Goal: Task Accomplishment & Management: Complete application form

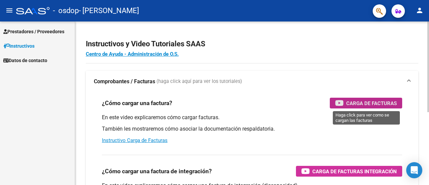
click at [351, 103] on span "Carga de Facturas" at bounding box center [371, 103] width 51 height 8
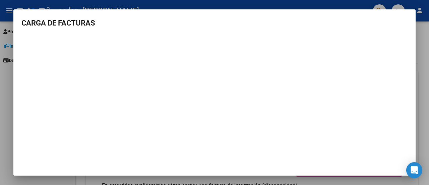
click at [425, 64] on div at bounding box center [214, 92] width 429 height 185
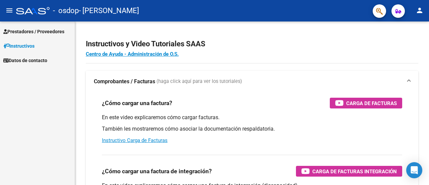
click at [425, 64] on div "Instructivos y Video Tutoriales SAAS Centro de Ayuda - Administración de O.S. C…" at bounding box center [252, 168] width 354 height 294
click at [428, 0] on html "menu - osdop - [PERSON_NAME] person Prestadores / Proveedores Facturas - Listad…" at bounding box center [214, 92] width 429 height 185
click at [419, 11] on mat-icon "person" at bounding box center [419, 10] width 8 height 8
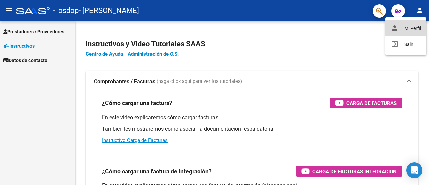
click at [414, 31] on button "person Mi Perfil" at bounding box center [405, 28] width 41 height 16
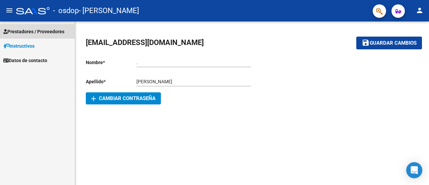
click at [23, 30] on span "Prestadores / Proveedores" at bounding box center [33, 31] width 61 height 7
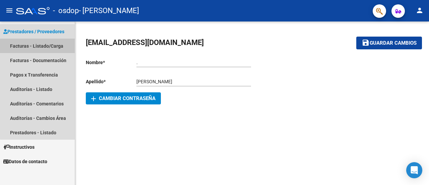
click at [44, 47] on link "Facturas - Listado/Carga" at bounding box center [37, 46] width 75 height 14
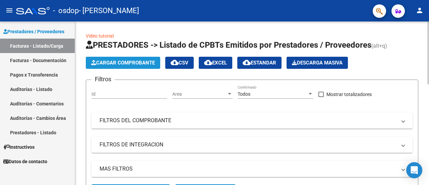
click at [140, 64] on span "Cargar Comprobante" at bounding box center [123, 63] width 64 height 6
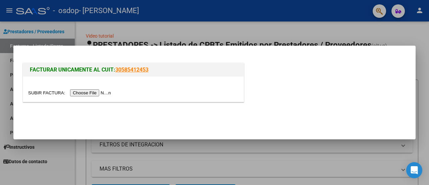
click at [358, 31] on div at bounding box center [214, 92] width 429 height 185
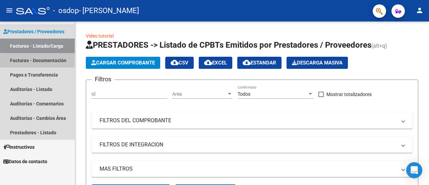
click at [59, 61] on link "Facturas - Documentación" at bounding box center [37, 60] width 75 height 14
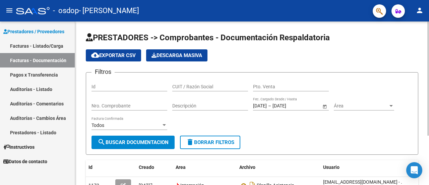
drag, startPoint x: 427, startPoint y: 53, endPoint x: 427, endPoint y: 113, distance: 60.3
click at [427, 113] on div "PRESTADORES -> Comprobantes - Documentación Respaldatoria cloud_download Export…" at bounding box center [252, 135] width 354 height 229
click at [422, 71] on div "PRESTADORES -> Comprobantes - Documentación Respaldatoria cloud_download Export…" at bounding box center [252, 135] width 354 height 229
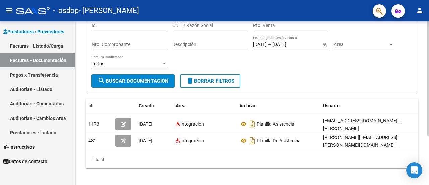
scroll to position [62, 0]
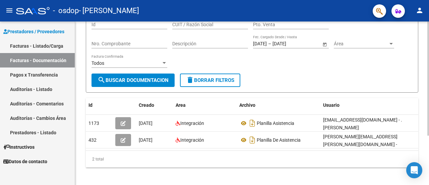
click at [424, 102] on div "PRESTADORES -> Comprobantes - Documentación Respaldatoria cloud_download Export…" at bounding box center [252, 73] width 355 height 229
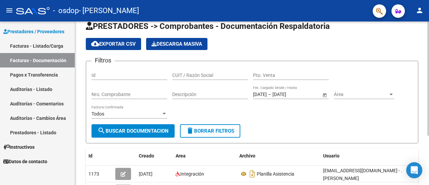
scroll to position [0, 0]
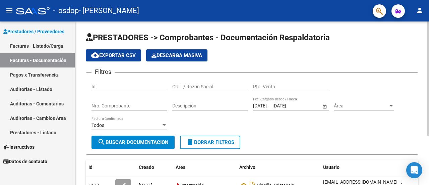
click at [428, 35] on div at bounding box center [428, 78] width 2 height 114
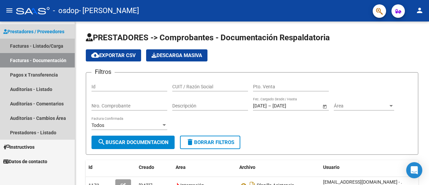
click at [36, 43] on link "Facturas - Listado/Carga" at bounding box center [37, 46] width 75 height 14
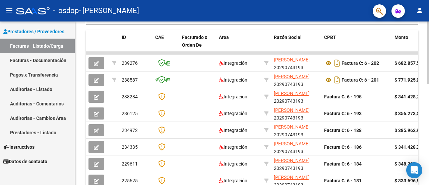
scroll to position [261, 0]
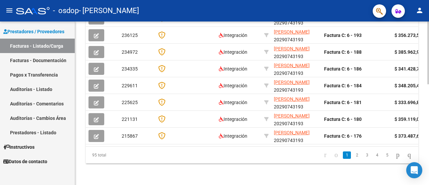
click at [428, 160] on div at bounding box center [428, 153] width 2 height 63
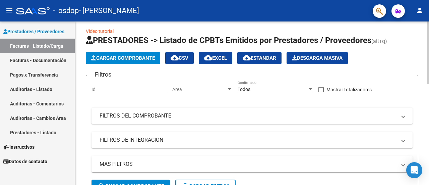
scroll to position [0, 0]
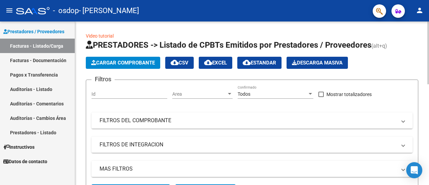
click at [428, 56] on div at bounding box center [428, 52] width 2 height 63
click at [403, 120] on span at bounding box center [403, 120] width 3 height 7
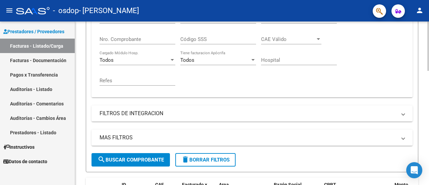
scroll to position [150, 0]
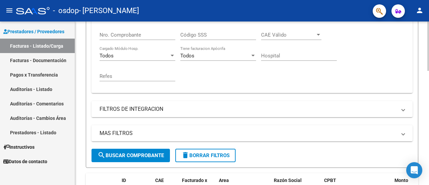
click at [428, 102] on div at bounding box center [428, 91] width 2 height 49
click at [403, 108] on span at bounding box center [403, 108] width 3 height 7
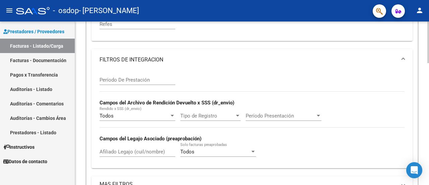
scroll to position [0, 0]
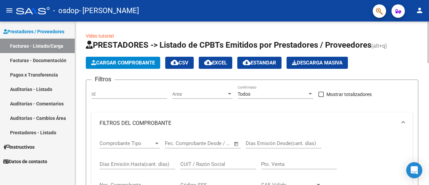
click at [428, 2] on div "menu - osdop - [PERSON_NAME] person Prestadores / Proveedores Facturas - Listad…" at bounding box center [214, 92] width 429 height 185
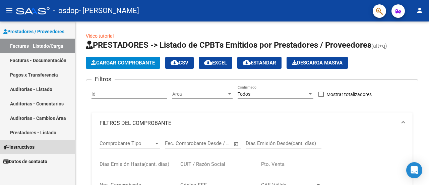
click at [35, 144] on span "Instructivos" at bounding box center [18, 146] width 31 height 7
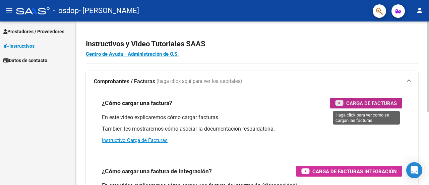
click at [356, 101] on span "Carga de Facturas" at bounding box center [371, 103] width 51 height 8
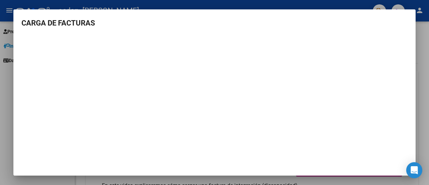
click at [428, 56] on div at bounding box center [214, 92] width 429 height 185
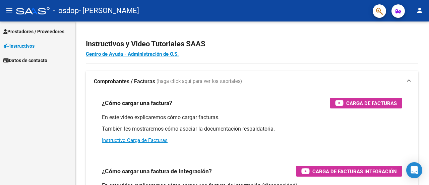
click at [21, 30] on span "Prestadores / Proveedores" at bounding box center [33, 31] width 61 height 7
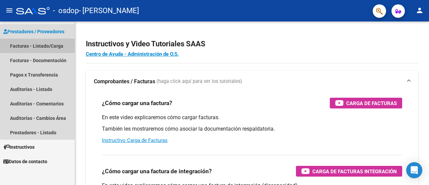
click at [25, 47] on link "Facturas - Listado/Carga" at bounding box center [37, 46] width 75 height 14
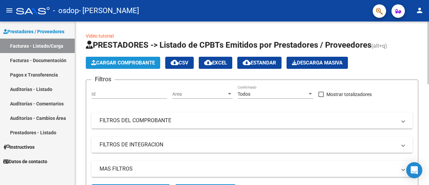
click at [121, 62] on span "Cargar Comprobante" at bounding box center [123, 63] width 64 height 6
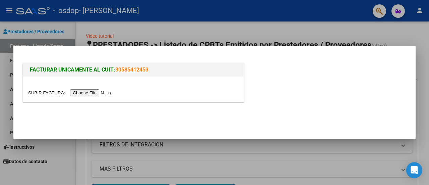
click at [105, 95] on input "file" at bounding box center [70, 92] width 85 height 7
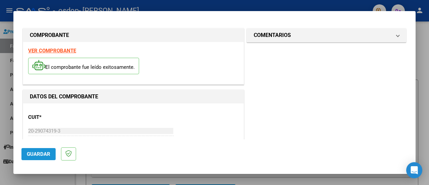
click at [39, 156] on span "Guardar" at bounding box center [38, 154] width 23 height 6
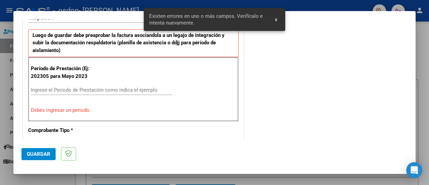
scroll to position [167, 0]
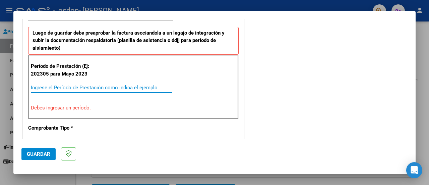
click at [102, 86] on input "Ingrese el Período de Prestación como indica el ejemplo" at bounding box center [101, 87] width 141 height 6
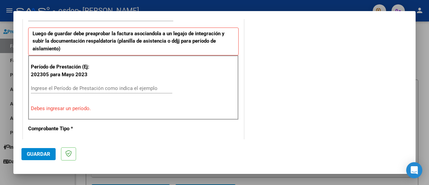
scroll to position [161, 0]
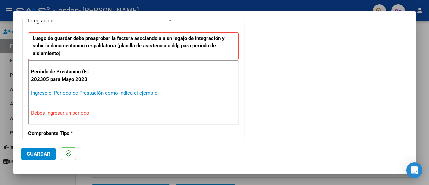
click at [71, 92] on input "Ingrese el Período de Prestación como indica el ejemplo" at bounding box center [101, 93] width 141 height 6
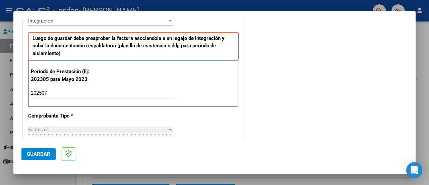
type input "202507"
click at [32, 153] on span "Guardar" at bounding box center [38, 154] width 23 height 6
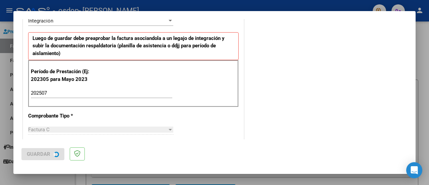
scroll to position [0, 0]
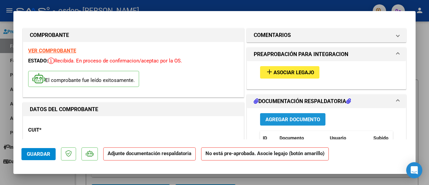
click at [278, 121] on span "Agregar Documento" at bounding box center [292, 119] width 55 height 6
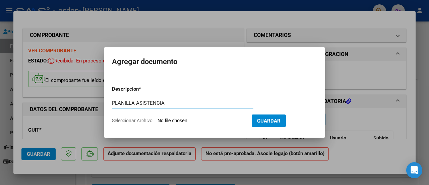
type input "PLANILLA ASISTENCIA"
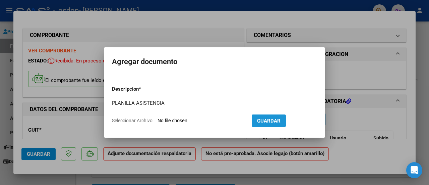
click at [280, 122] on span "Guardar" at bounding box center [268, 121] width 23 height 6
click at [187, 119] on input "Seleccionar Archivo" at bounding box center [201, 121] width 89 height 6
type input "C:\fakepath\PLANILLA ASISTENCIA.jpeg"
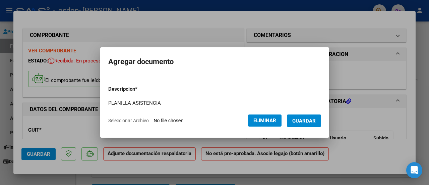
click at [306, 119] on span "Guardar" at bounding box center [303, 121] width 23 height 6
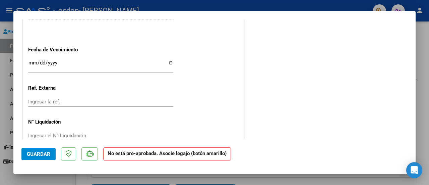
scroll to position [468, 0]
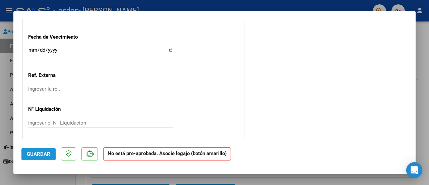
click at [39, 152] on span "Guardar" at bounding box center [38, 154] width 23 height 6
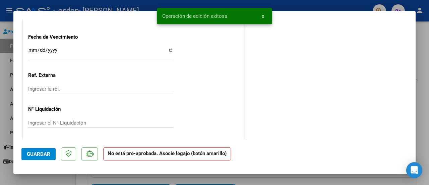
click at [428, 49] on div at bounding box center [214, 92] width 429 height 185
type input "$ 0,00"
